Goal: Check status: Check status

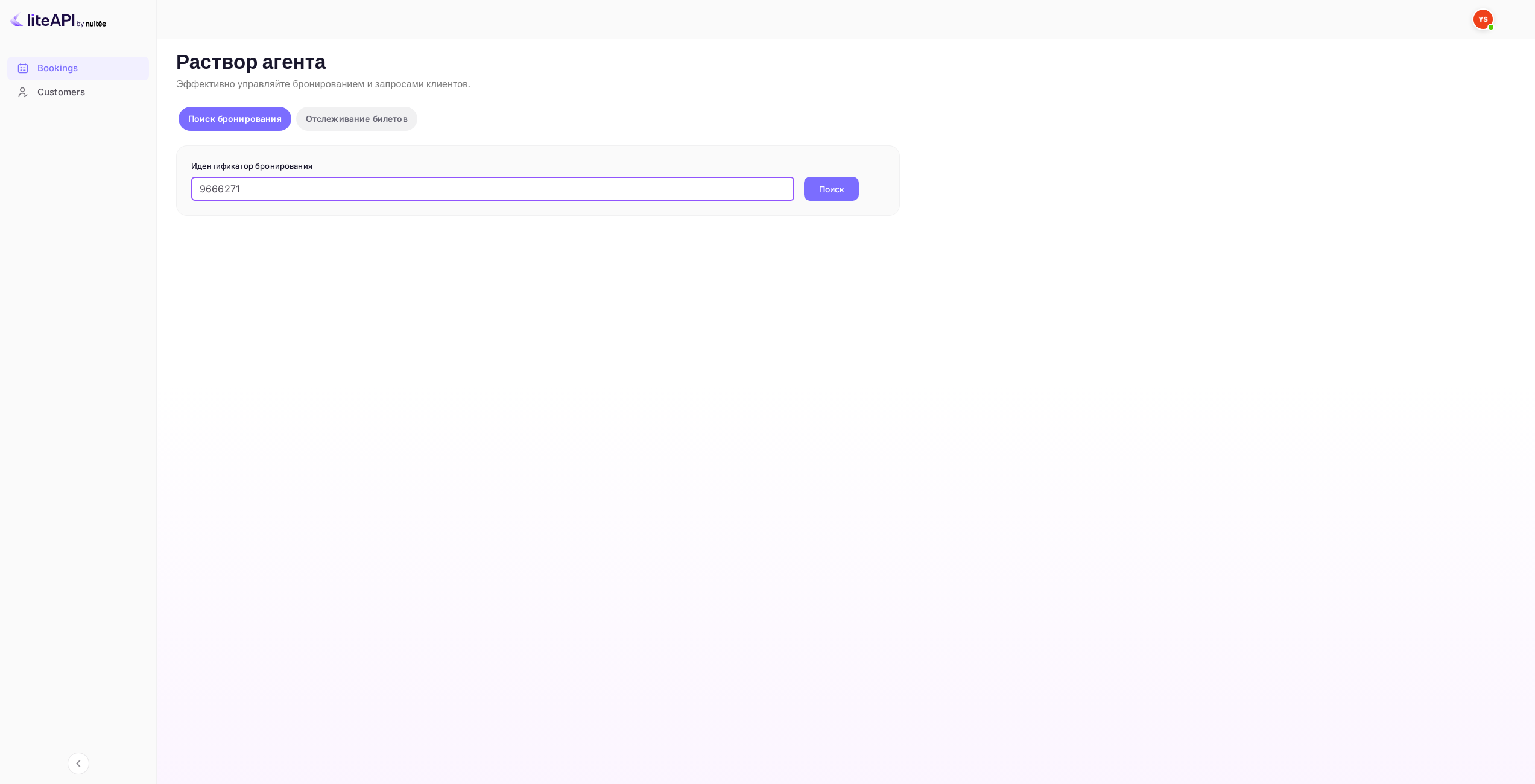
type input "9666271"
click at [829, 194] on ya-tr-span "Поиск" at bounding box center [831, 189] width 25 height 13
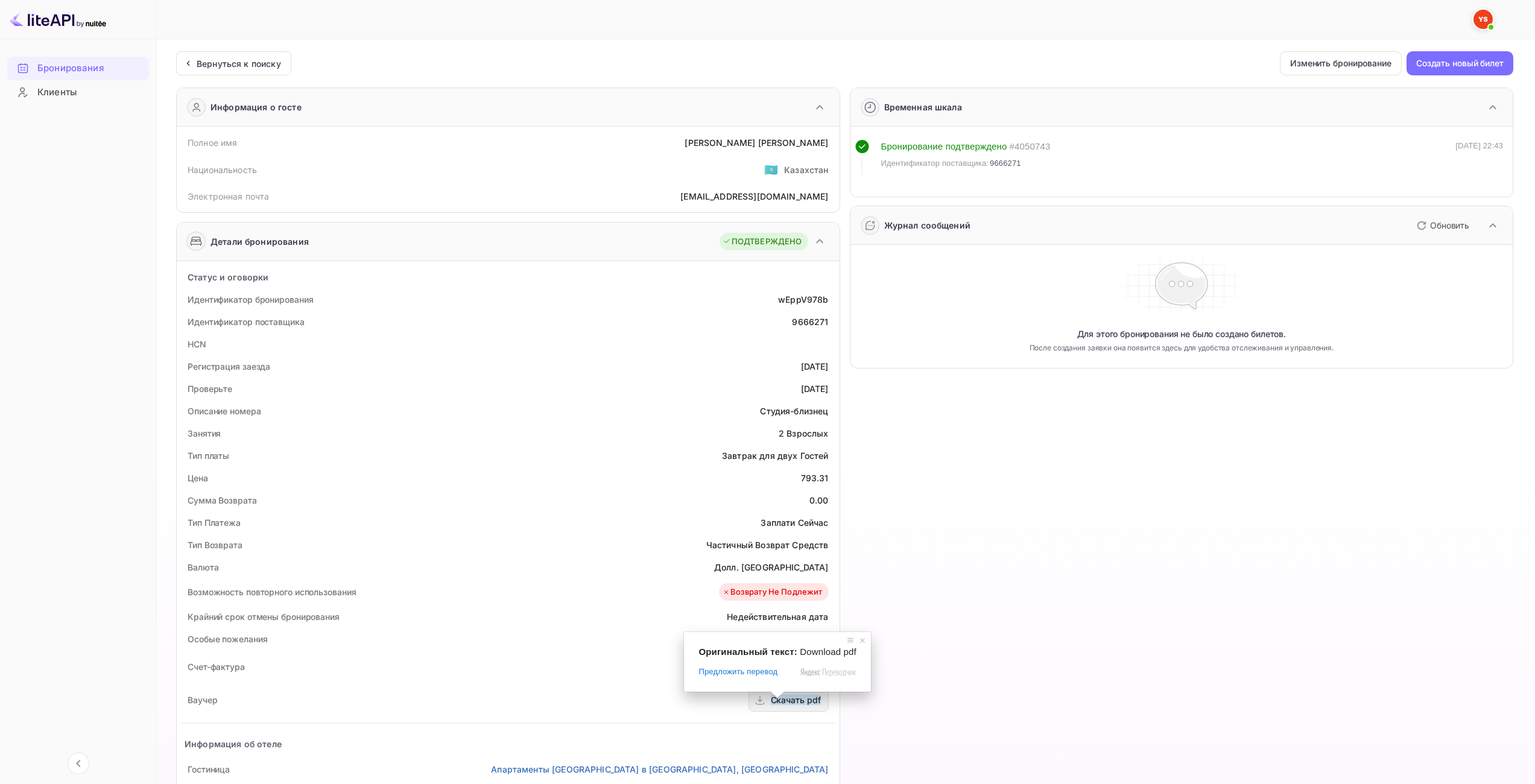
click at [781, 703] on ya-tr-span "Скачать pdf" at bounding box center [796, 699] width 50 height 10
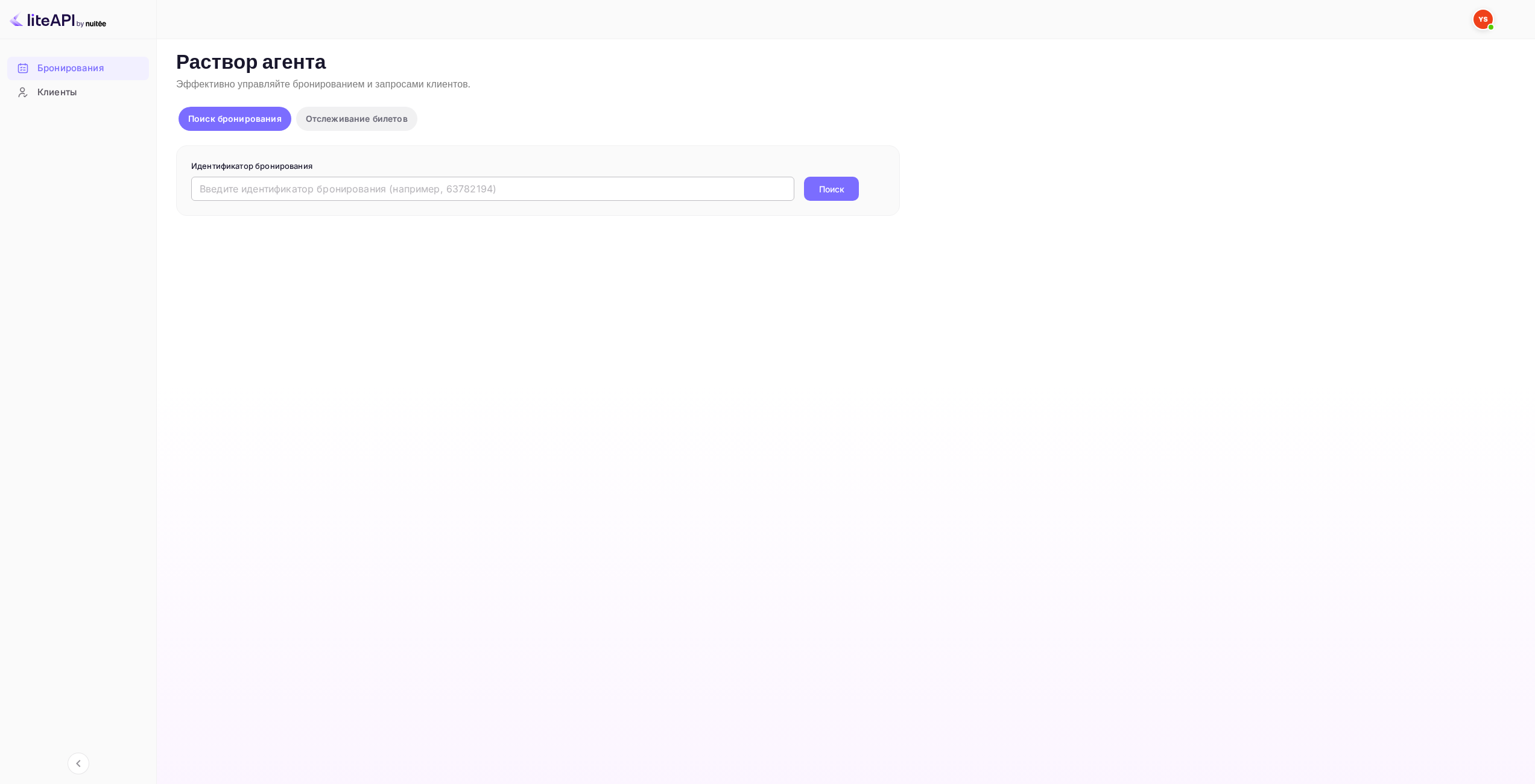
drag, startPoint x: 709, startPoint y: 187, endPoint x: 752, endPoint y: 188, distance: 43.0
click at [709, 187] on input "text" at bounding box center [492, 188] width 603 height 24
paste input "9594806"
type input "9594806"
click at [831, 183] on ya-tr-span "Поиск" at bounding box center [831, 189] width 25 height 13
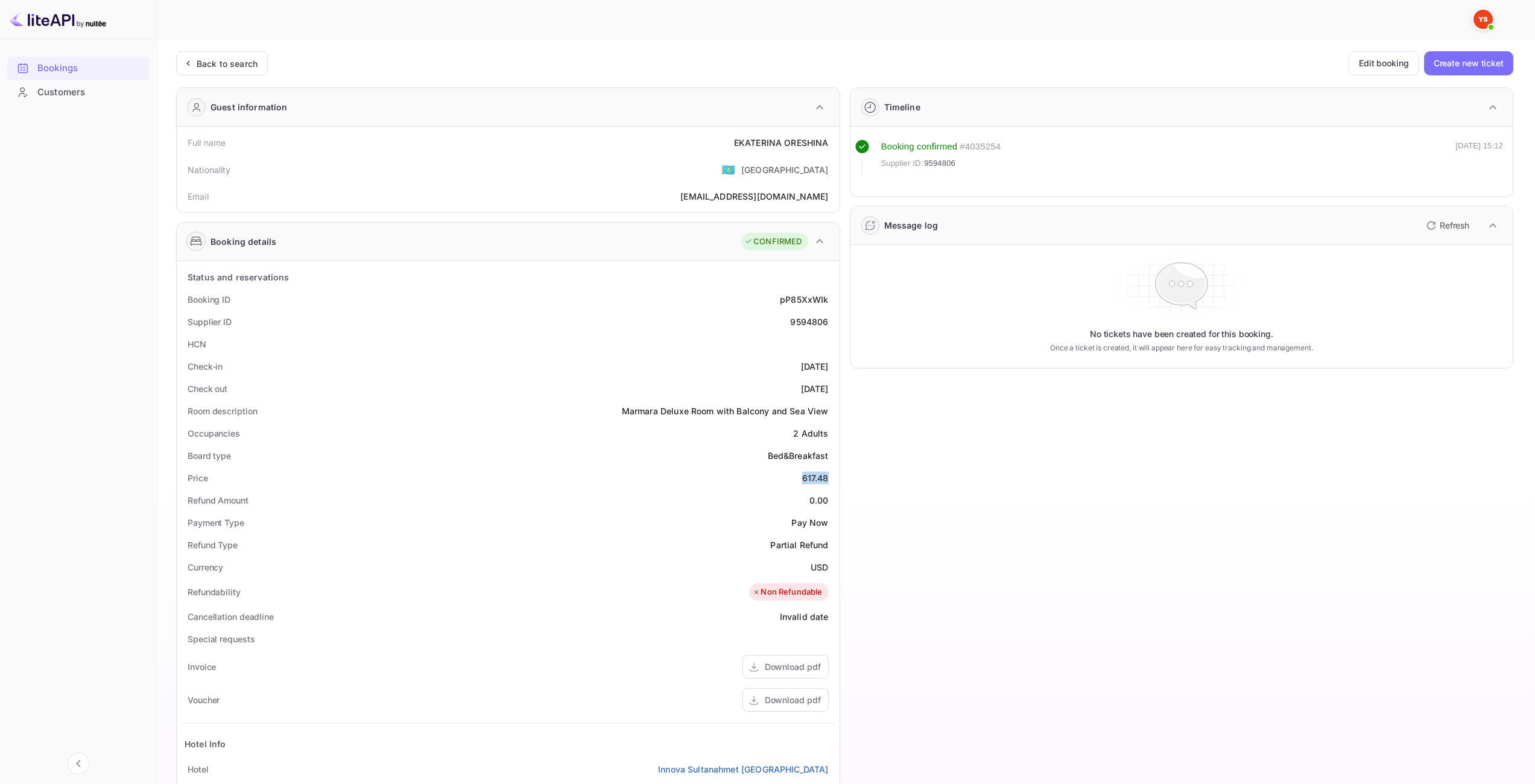
drag, startPoint x: 809, startPoint y: 479, endPoint x: 827, endPoint y: 474, distance: 18.7
click at [827, 474] on div "617.48" at bounding box center [816, 478] width 27 height 13
copy div "617.48"
drag, startPoint x: 812, startPoint y: 569, endPoint x: 803, endPoint y: 525, distance: 44.9
click at [827, 567] on ya-tr-span "USD" at bounding box center [820, 567] width 18 height 10
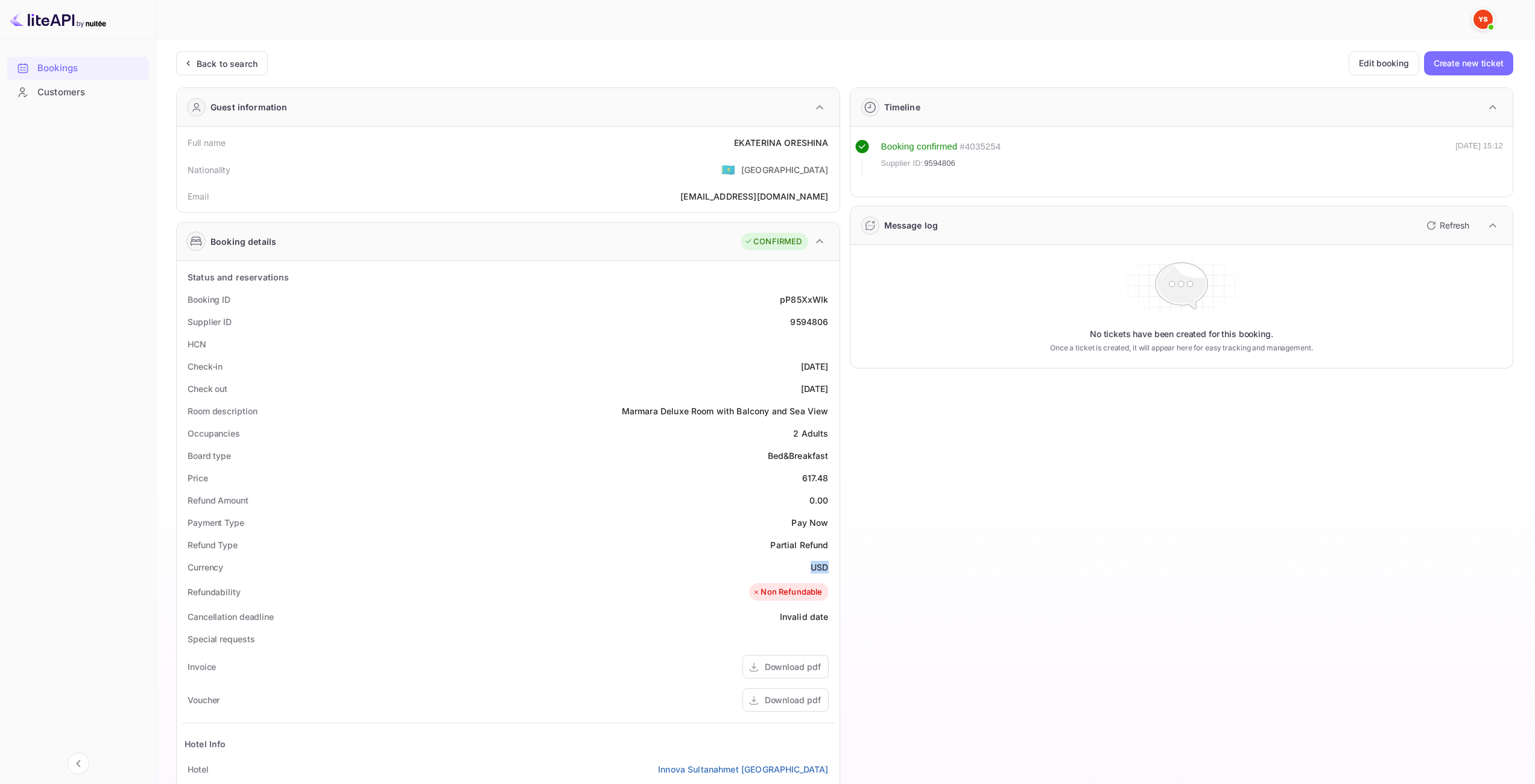
copy ya-tr-span "USD"
